Goal: Task Accomplishment & Management: Use online tool/utility

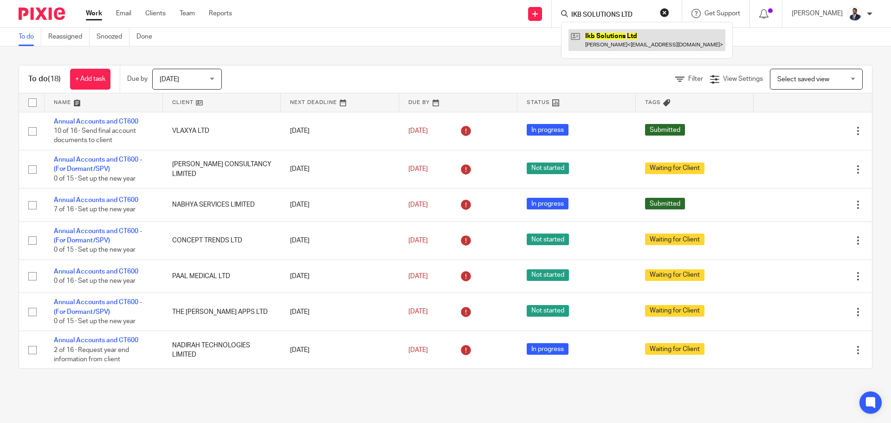
type input "IKB SOLUTIONS LTD"
click at [593, 39] on link at bounding box center [647, 39] width 157 height 21
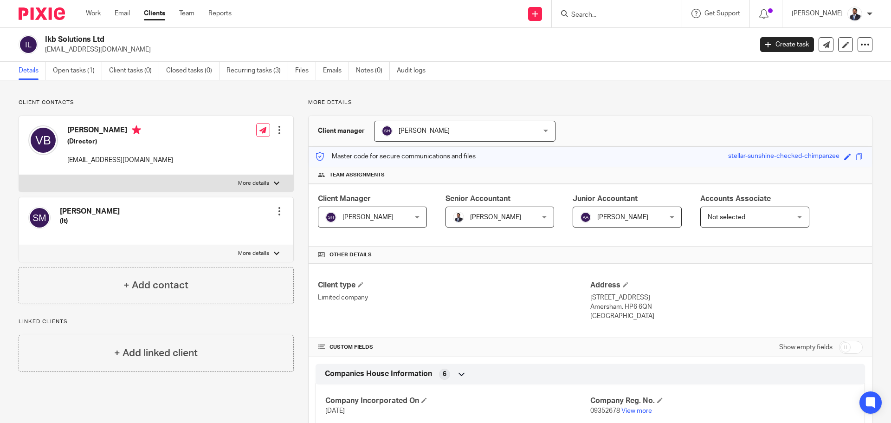
click at [839, 351] on input "checkbox" at bounding box center [851, 347] width 24 height 13
checkbox input "true"
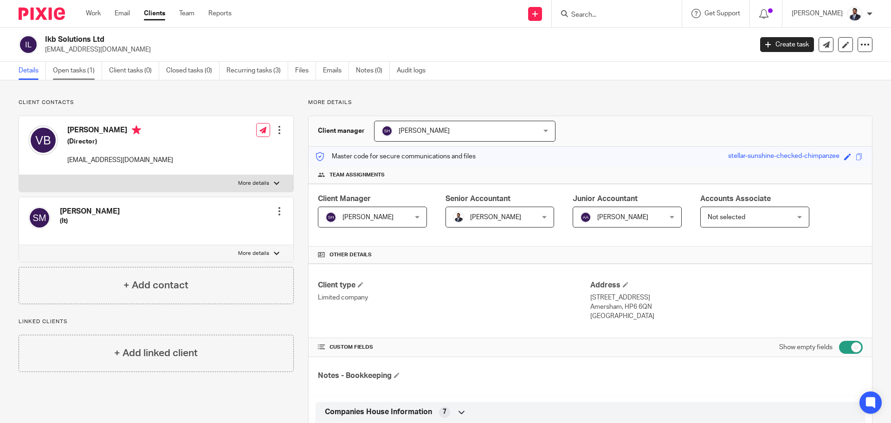
drag, startPoint x: 73, startPoint y: 73, endPoint x: 80, endPoint y: 79, distance: 9.2
click at [73, 72] on link "Open tasks (1)" at bounding box center [77, 71] width 49 height 18
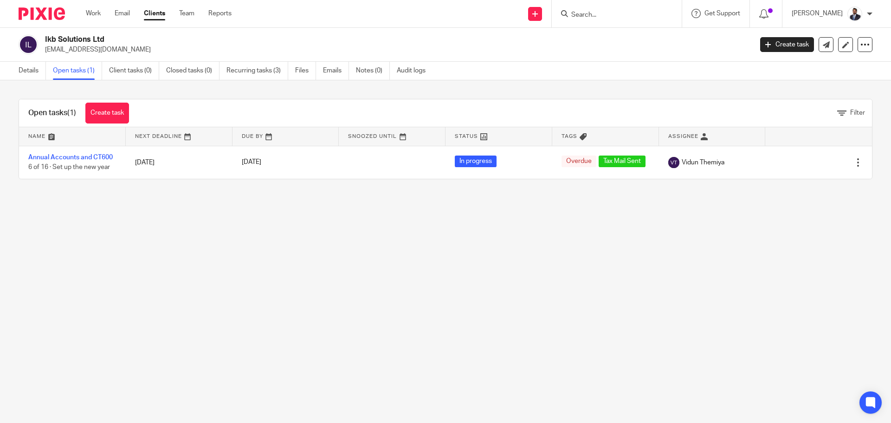
click at [81, 157] on link "Annual Accounts and CT600" at bounding box center [70, 157] width 84 height 6
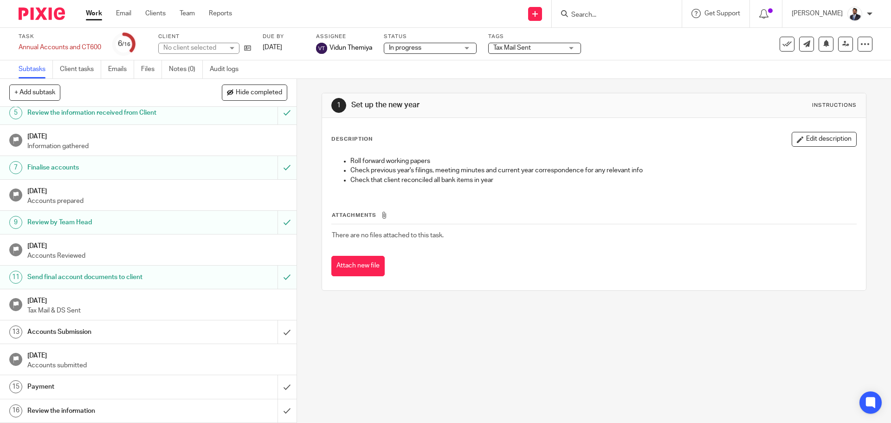
scroll to position [117, 0]
click at [272, 327] on input "submit" at bounding box center [148, 331] width 297 height 23
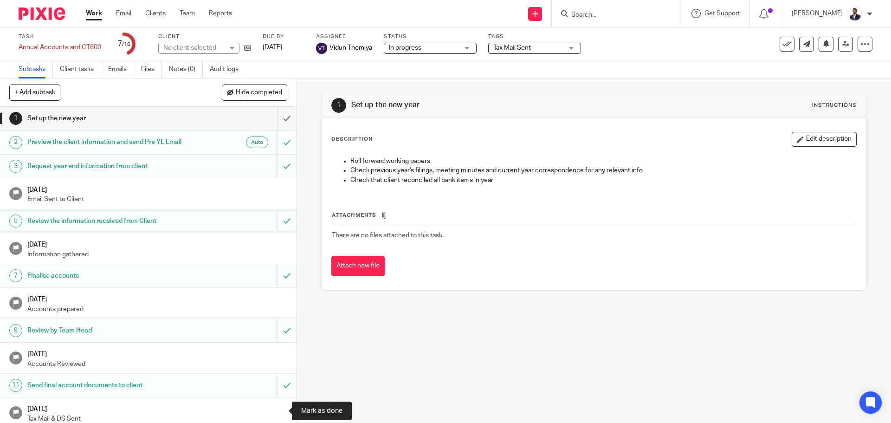
scroll to position [117, 0]
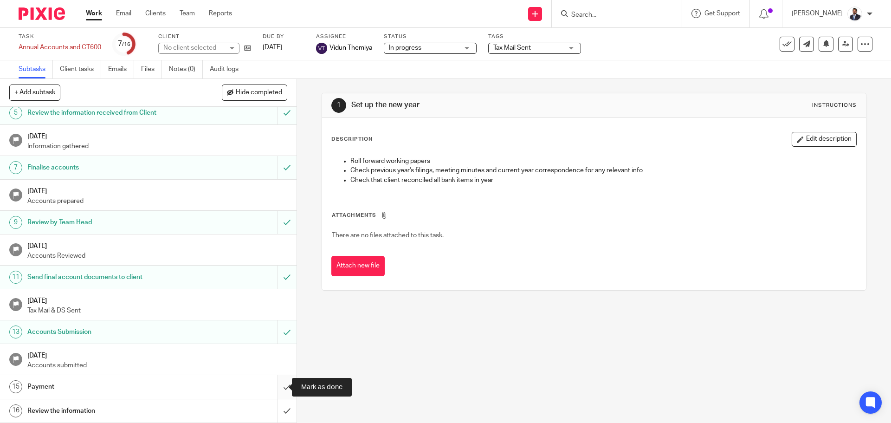
click at [280, 386] on input "submit" at bounding box center [148, 386] width 297 height 23
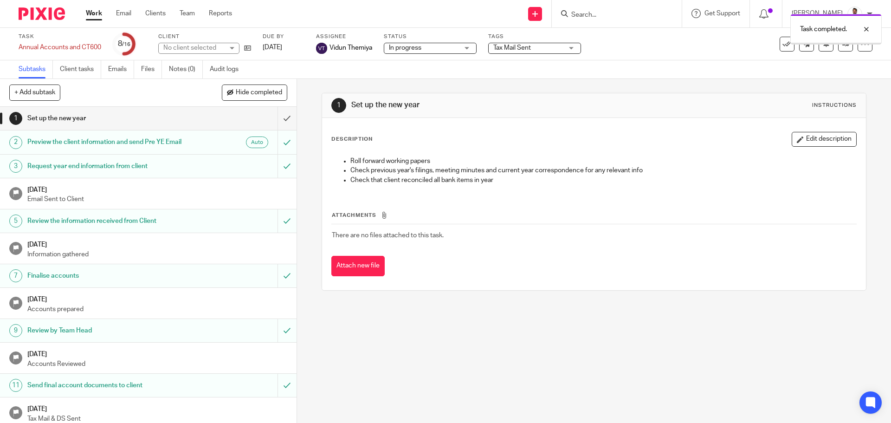
scroll to position [117, 0]
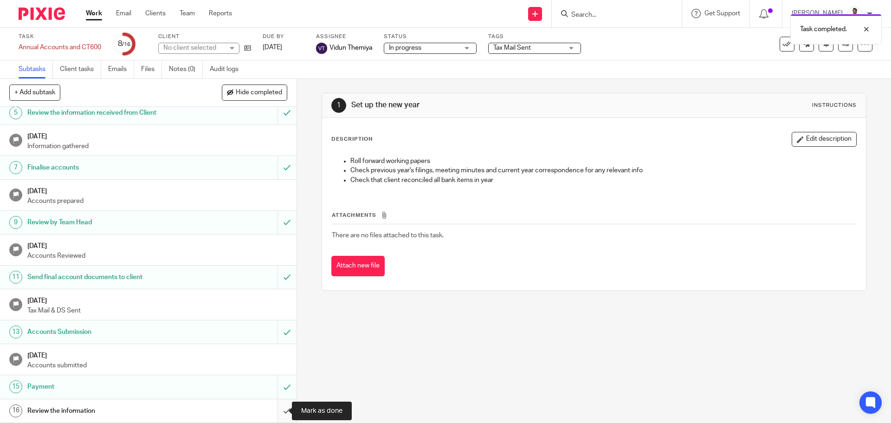
click at [275, 405] on input "submit" at bounding box center [148, 410] width 297 height 23
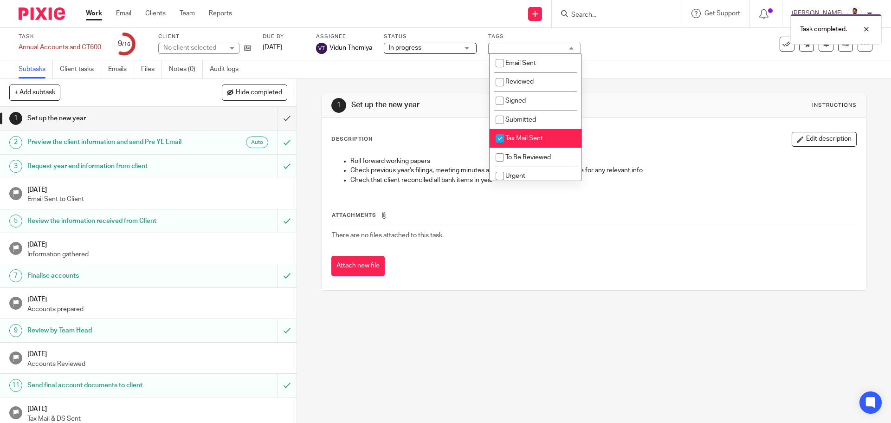
click at [502, 137] on input "checkbox" at bounding box center [500, 139] width 18 height 18
checkbox input "false"
click at [501, 118] on input "checkbox" at bounding box center [500, 120] width 18 height 18
checkbox input "true"
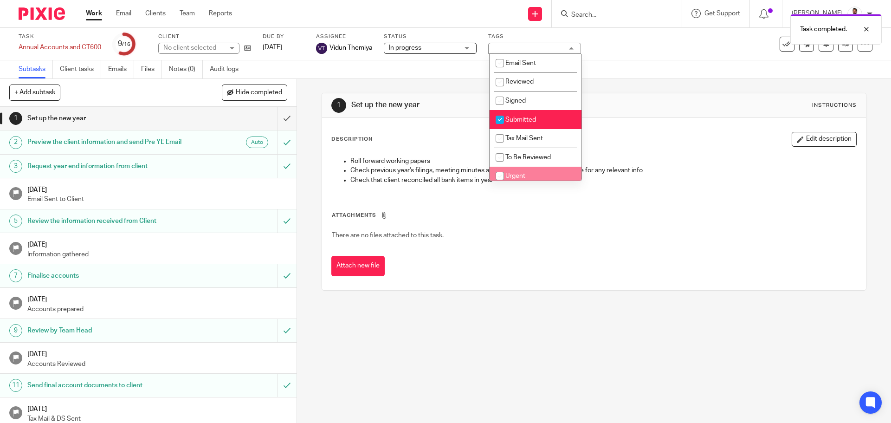
click at [593, 304] on div "1 Set up the new year Instructions Description Edit description Roll forward wo…" at bounding box center [594, 192] width 545 height 226
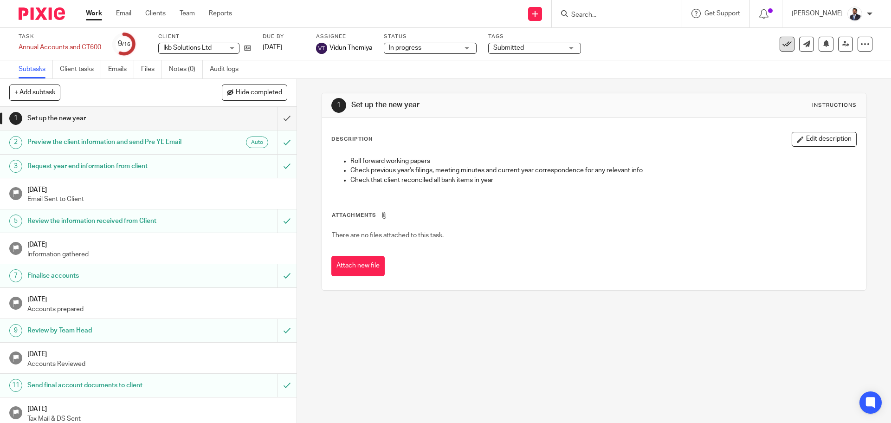
click at [783, 46] on icon at bounding box center [787, 43] width 9 height 9
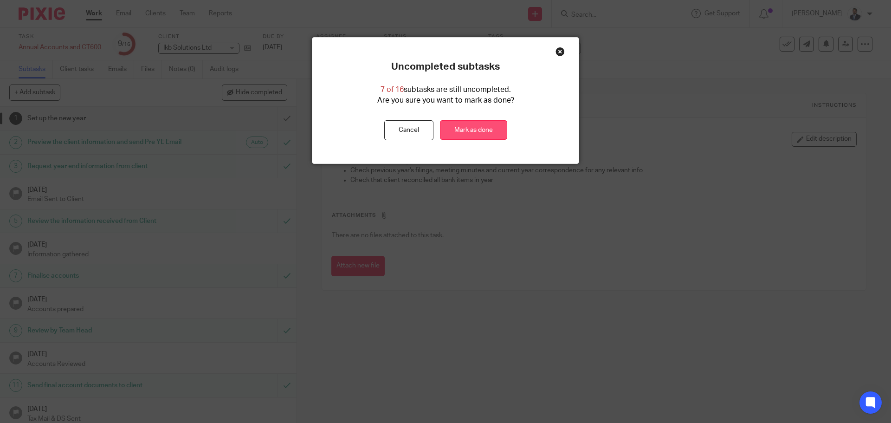
click at [481, 131] on link "Mark as done" at bounding box center [473, 130] width 67 height 20
